Goal: Transaction & Acquisition: Obtain resource

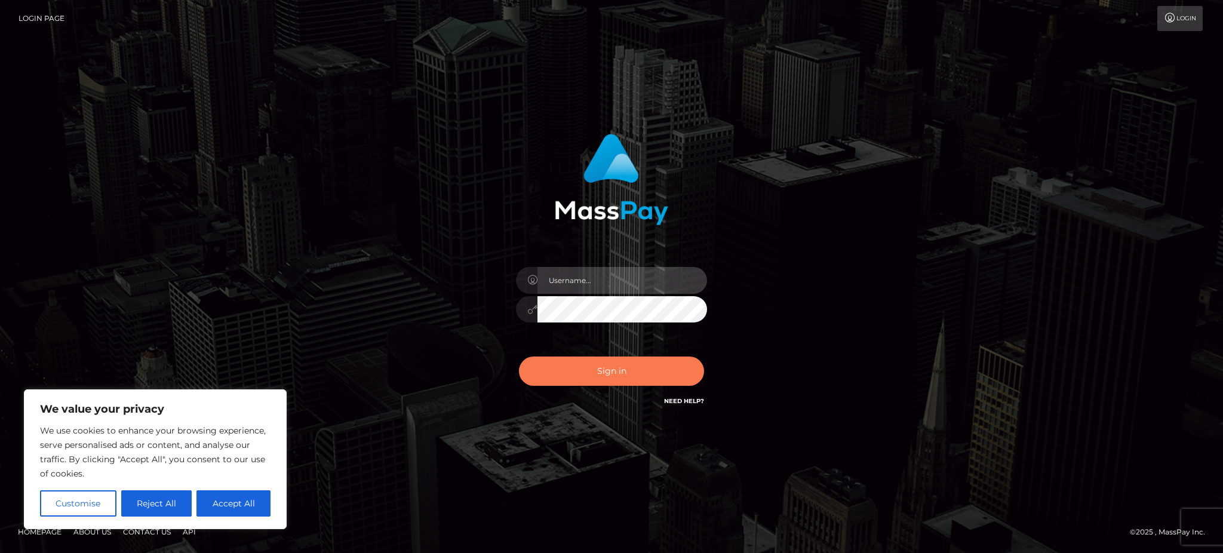
type input "Gaizelle"
click at [603, 377] on button "Sign in" at bounding box center [611, 371] width 185 height 29
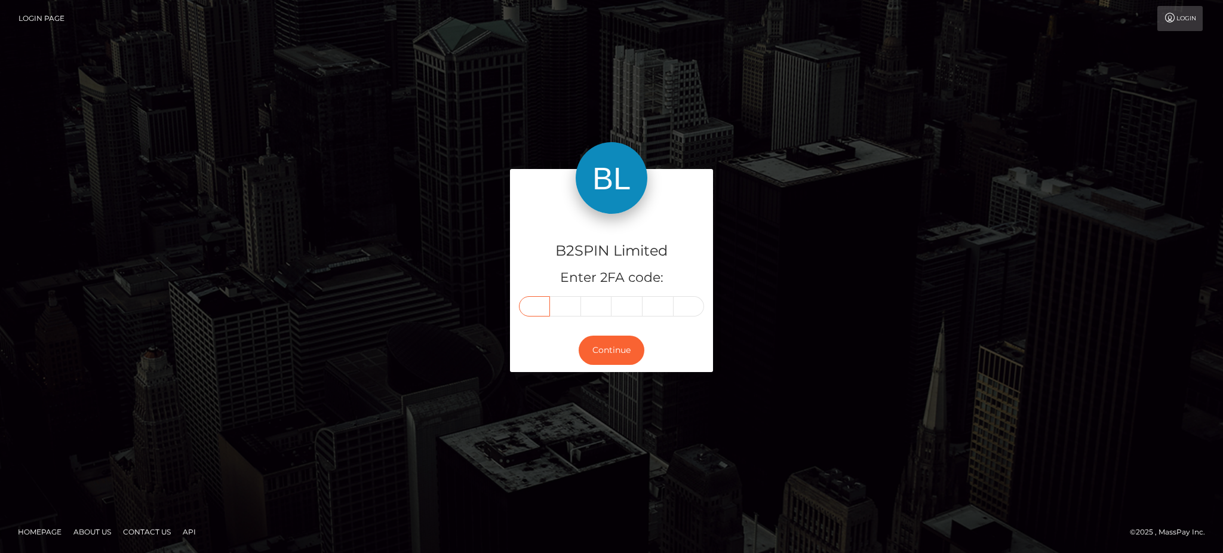
click at [543, 312] on input "text" at bounding box center [534, 306] width 31 height 20
type input "9"
type input "1"
type input "0"
type input "6"
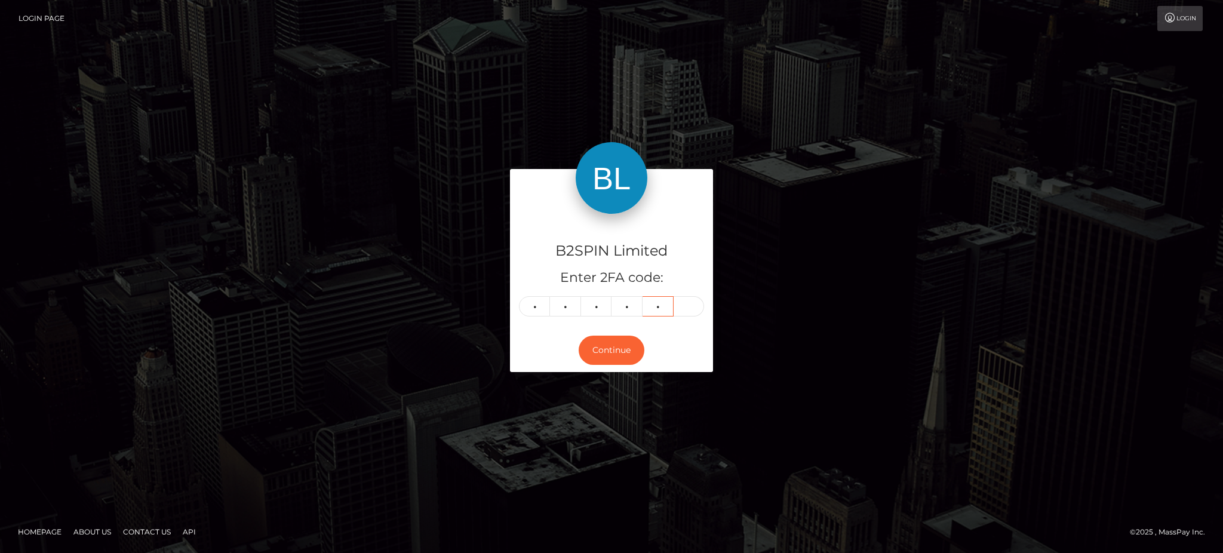
type input "2"
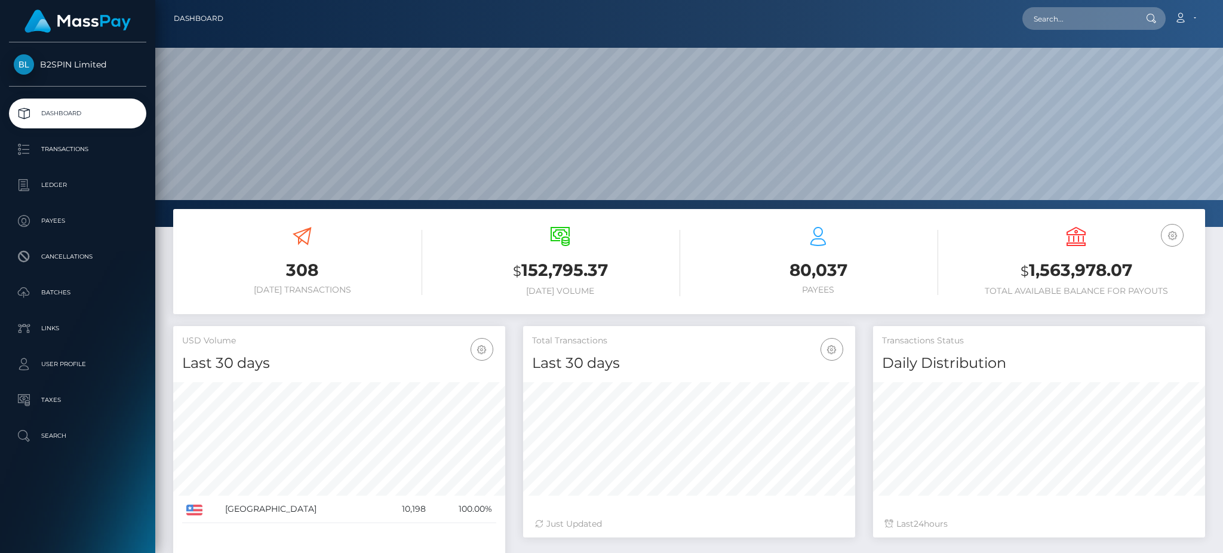
scroll to position [212, 331]
click at [100, 152] on p "Transactions" at bounding box center [78, 149] width 128 height 18
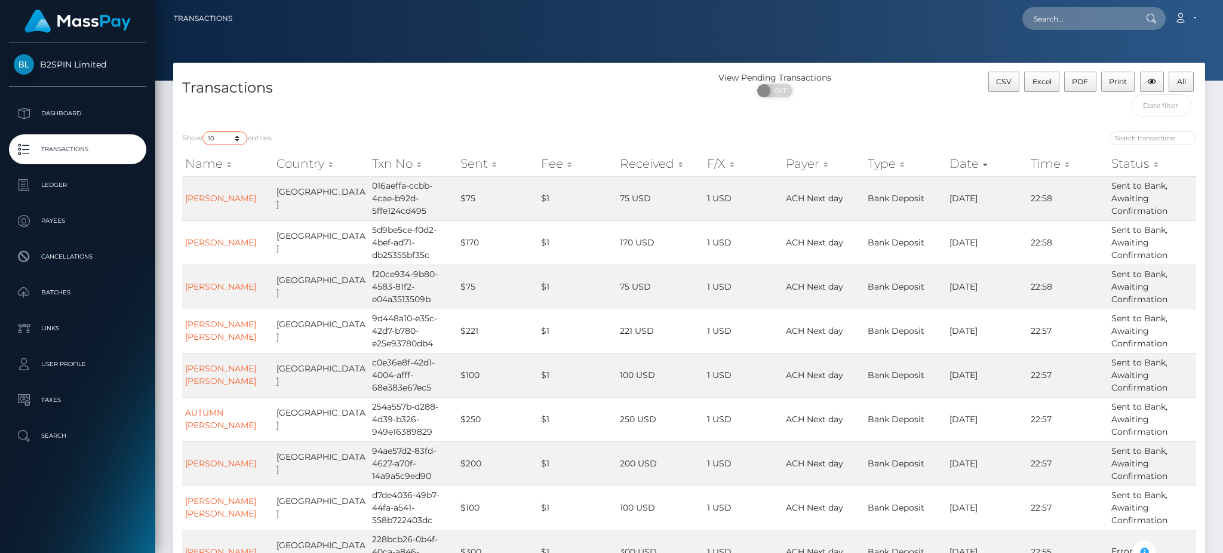
click at [225, 135] on select "10 25 50 100 250 500 1,000 3,500" at bounding box center [224, 138] width 45 height 14
select select "3500"
click at [204, 132] on select "10 25 50 100 250 500 1,000 3,500" at bounding box center [224, 138] width 45 height 14
click at [779, 94] on span "OFF" at bounding box center [779, 90] width 30 height 13
checkbox input "true"
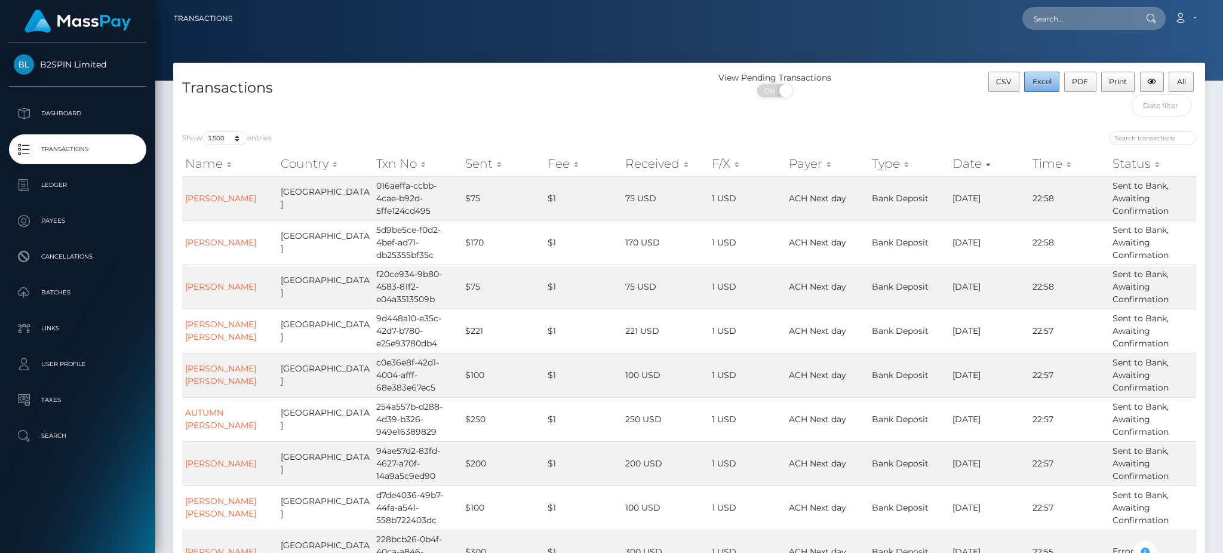
click at [1048, 84] on span "Excel" at bounding box center [1042, 81] width 19 height 9
click at [1079, 20] on input "text" at bounding box center [1078, 18] width 112 height 23
paste input "3103936"
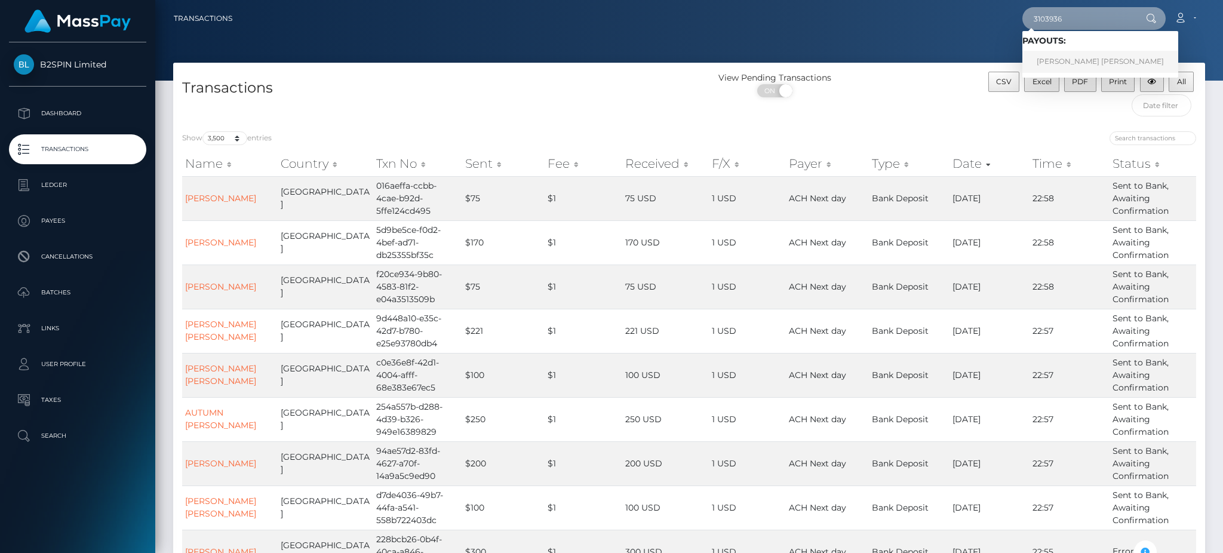
type input "3103936"
click at [1071, 54] on link "TROY EDWARD KNIGHT" at bounding box center [1100, 62] width 156 height 22
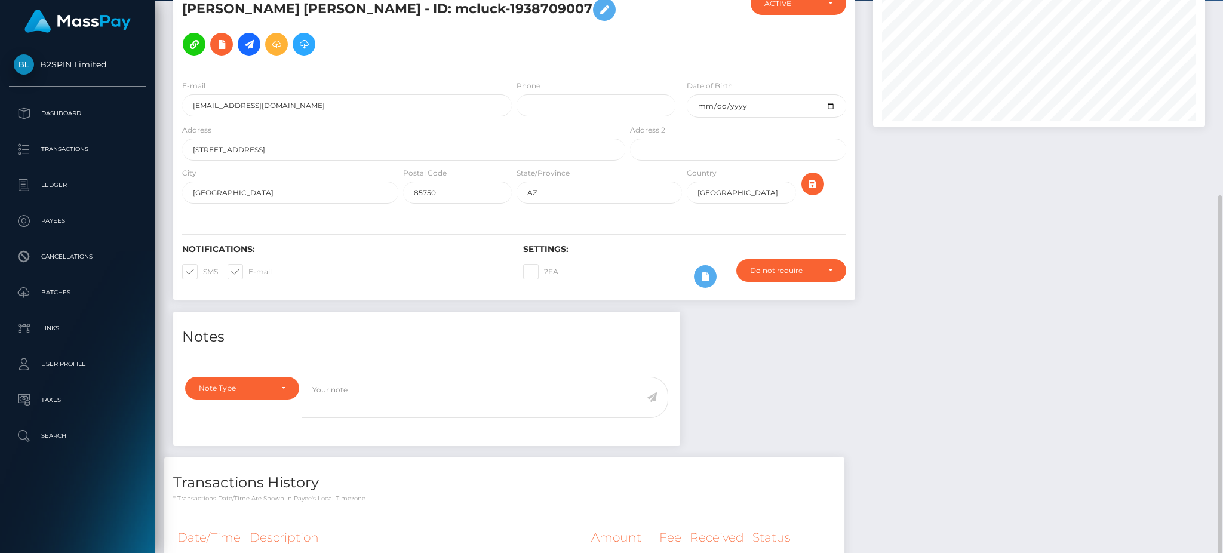
scroll to position [206, 0]
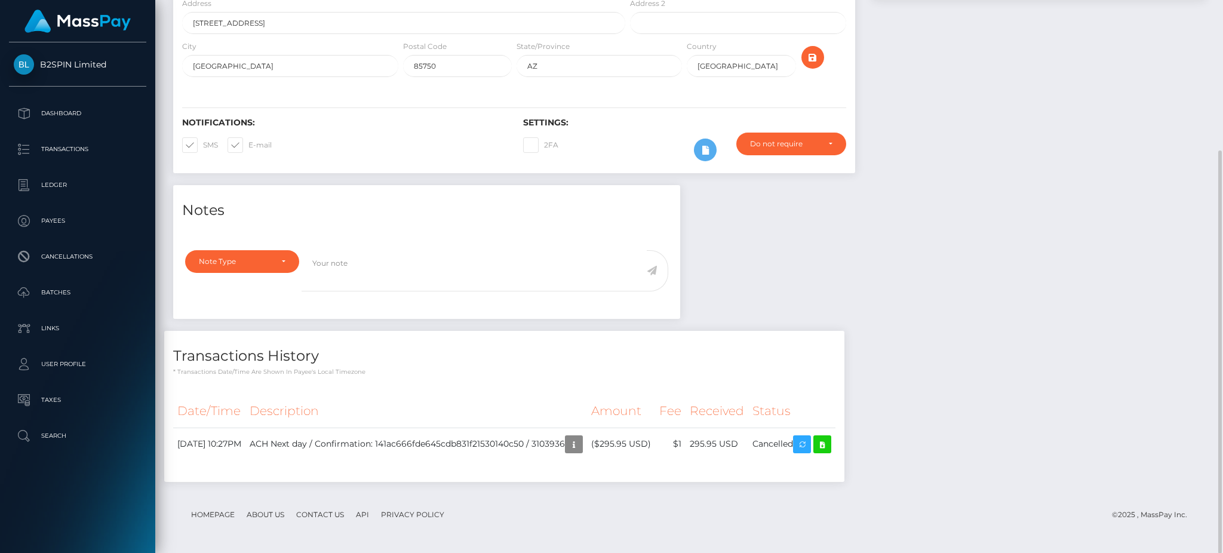
click at [947, 231] on div "Notes Note Type Compliance Clear Compliance General Note Type" at bounding box center [689, 339] width 1050 height 309
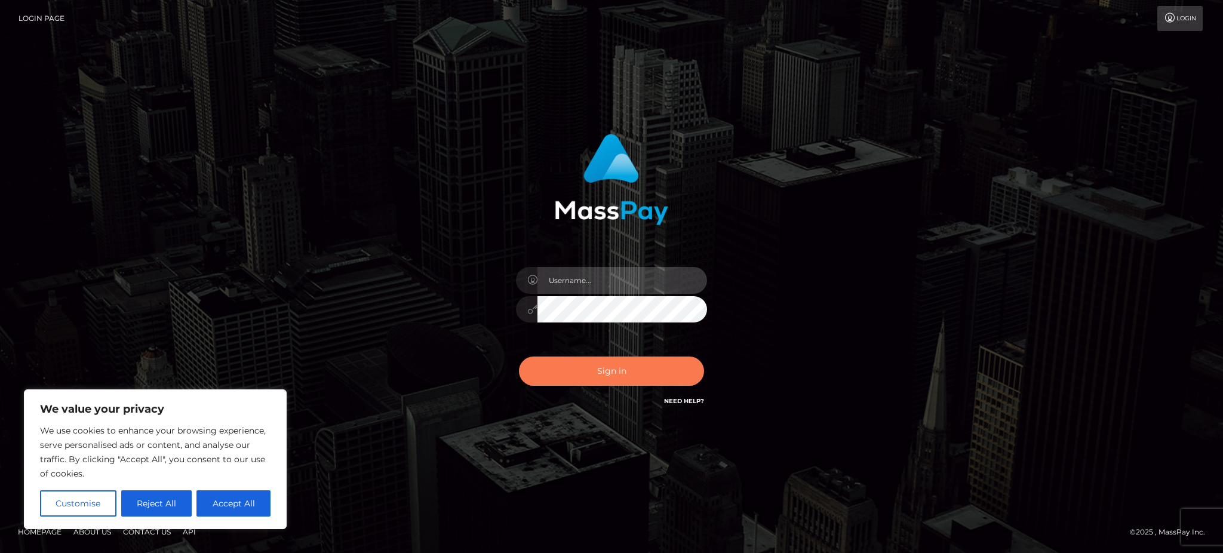
type input "Gaizelle"
click at [592, 377] on button "Sign in" at bounding box center [611, 371] width 185 height 29
type input "Gaizelle"
click at [581, 373] on button "Sign in" at bounding box center [611, 371] width 185 height 29
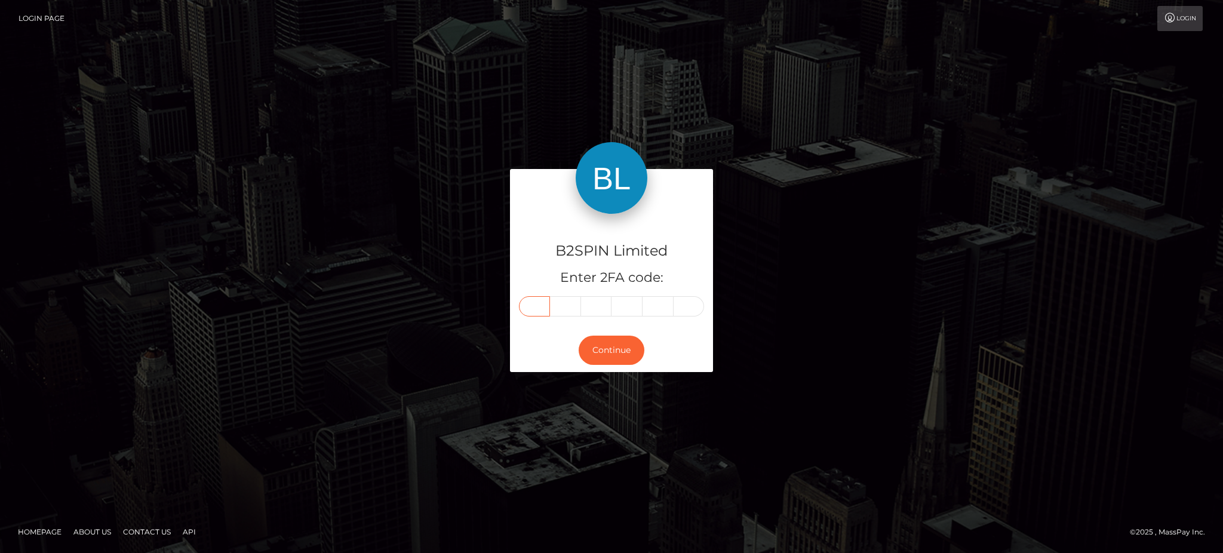
click at [543, 307] on input "text" at bounding box center [534, 306] width 31 height 20
type input "4"
type input "6"
type input "9"
type input "2"
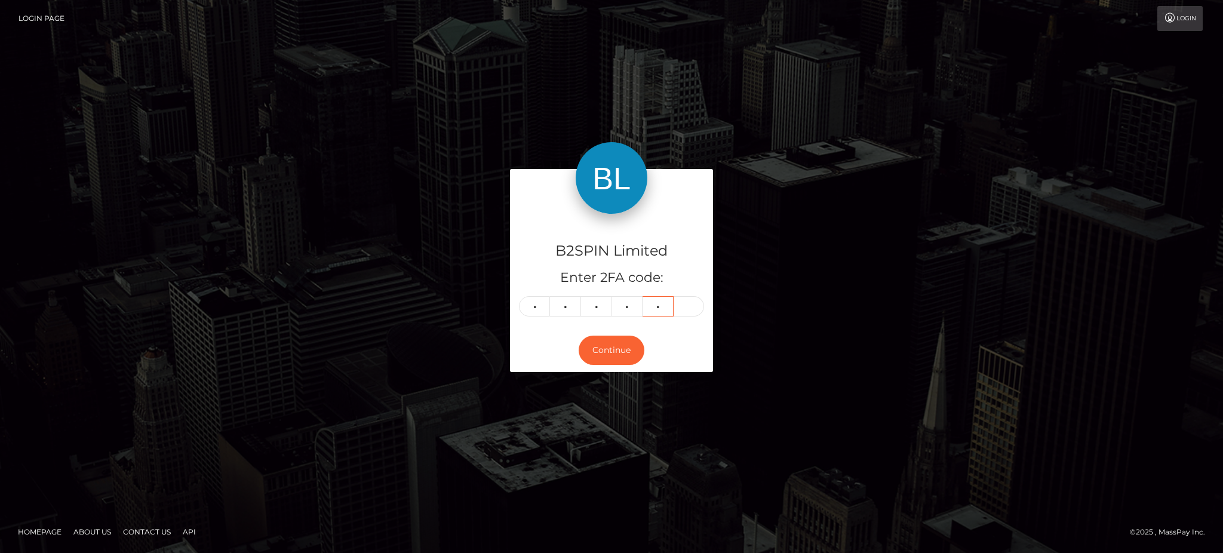
type input "2"
type input "3"
click at [598, 339] on button "Continue" at bounding box center [612, 350] width 66 height 29
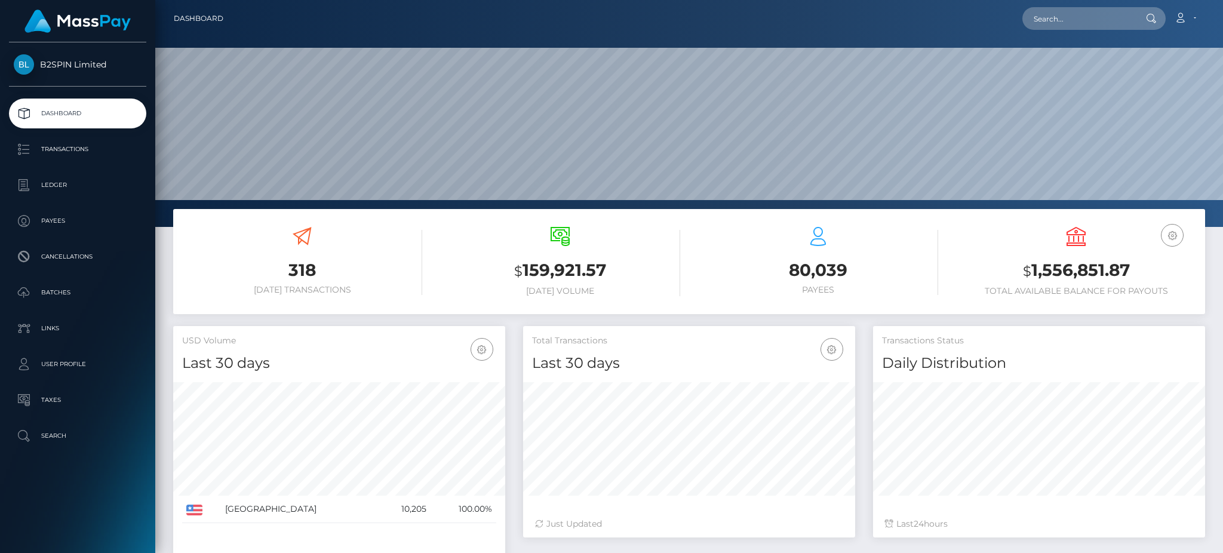
scroll to position [212, 331]
click at [1058, 254] on div "USD Balance $ 1,556,851.87 Total Available Balance for Payouts" at bounding box center [1076, 261] width 240 height 69
click at [1058, 269] on h3 "$ 1,556,851.87" at bounding box center [1076, 271] width 240 height 24
copy h3 "1,556,851.87"
